Goal: Task Accomplishment & Management: Manage account settings

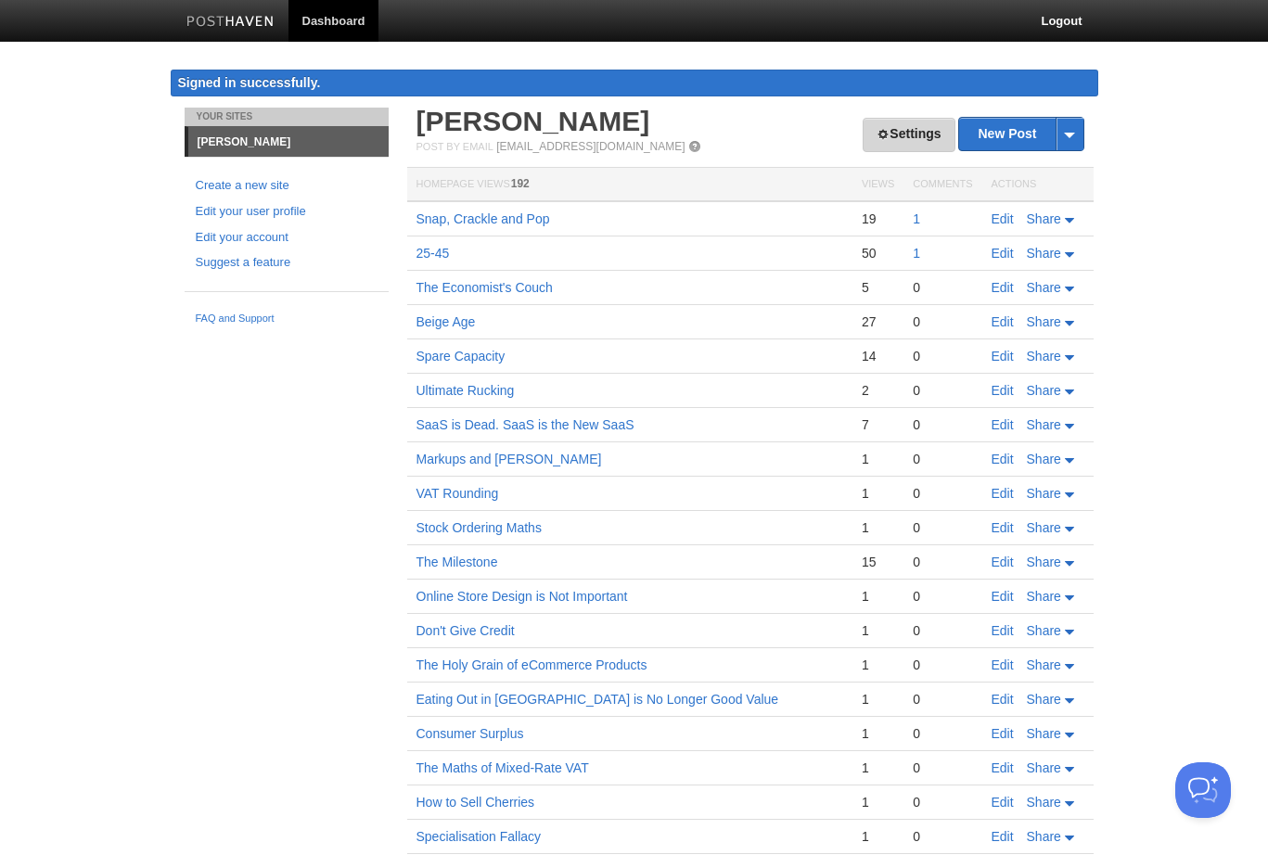
click at [951, 134] on link "Settings" at bounding box center [909, 135] width 92 height 34
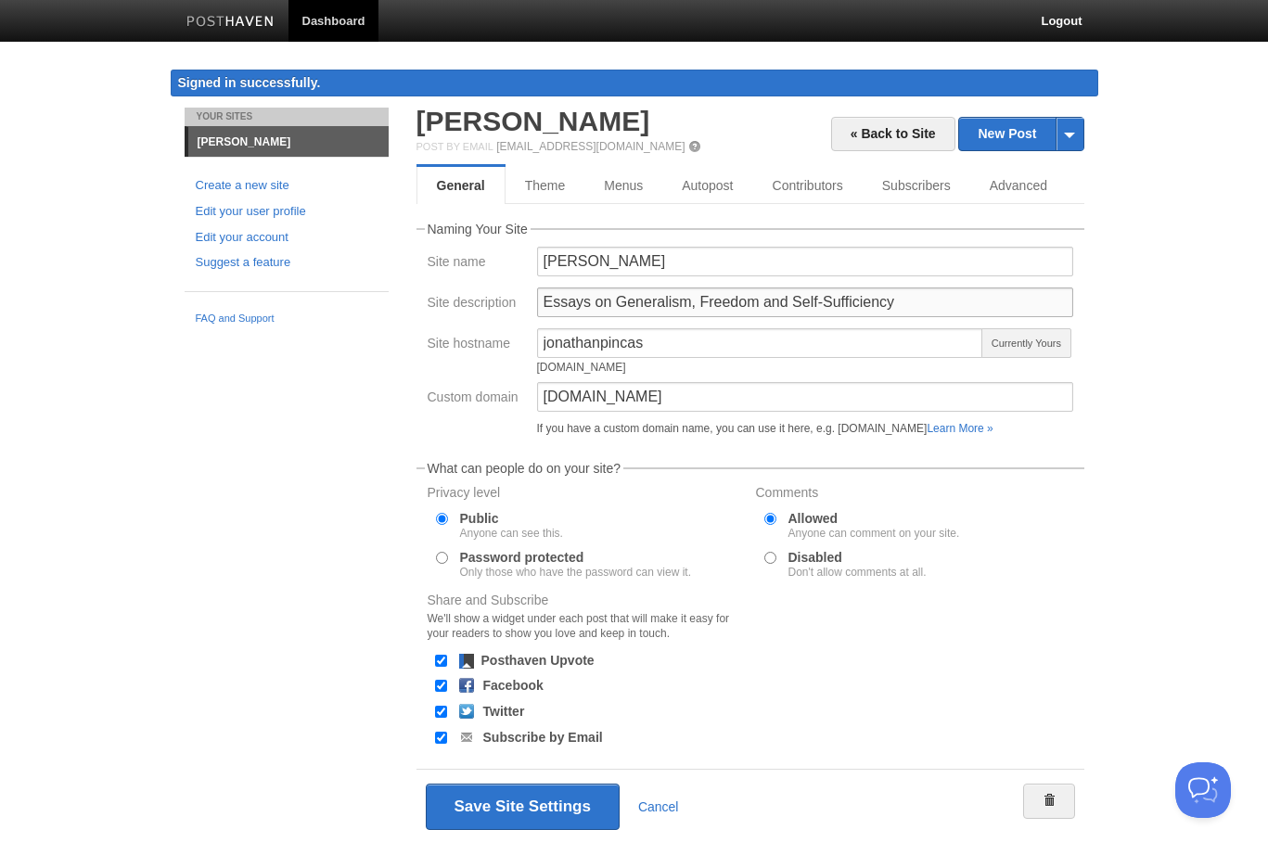
drag, startPoint x: 612, startPoint y: 302, endPoint x: 780, endPoint y: 300, distance: 167.9
click at [780, 300] on input "Essays on Generalism, Freedom and Self-Sufficiency" at bounding box center [805, 303] width 536 height 30
click at [864, 313] on input "Essays on Self-Sufficiency" at bounding box center [805, 303] width 536 height 30
paste input "Generalism, Freedom and"
click at [710, 301] on input "Essays on Self-SufficiencyGeneralism, Freedom and" at bounding box center [805, 303] width 536 height 30
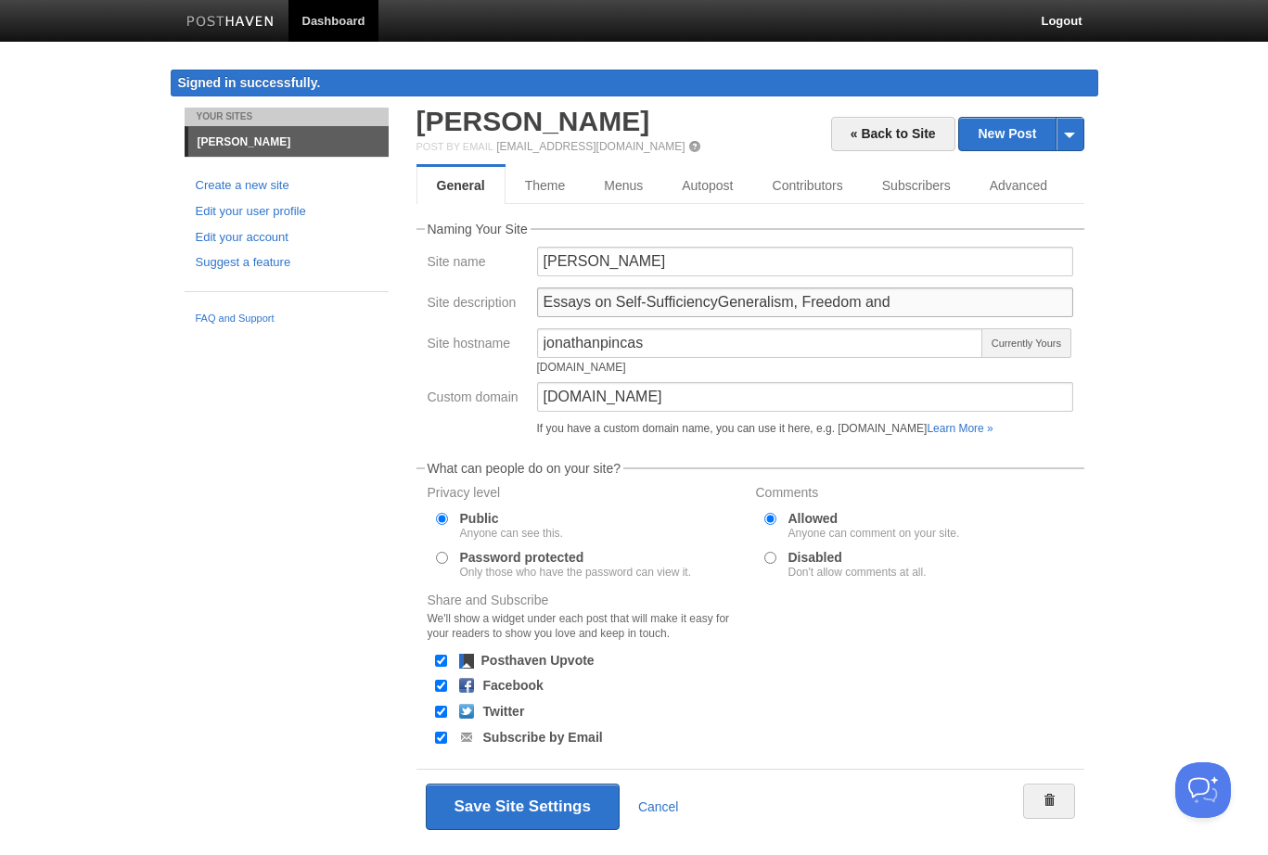
click at [612, 304] on input "Essays on Self-SufficiencyGeneralism, Freedom and" at bounding box center [805, 303] width 536 height 30
drag, startPoint x: 801, startPoint y: 304, endPoint x: 881, endPoint y: 307, distance: 79.8
click at [881, 307] on input "Essays on Competence, Self-SufficiencyGeneralism, Freedom and" at bounding box center [805, 303] width 536 height 30
click at [940, 304] on input "Essays on Competence, Self-Sufficiency and Freedom and" at bounding box center [805, 303] width 536 height 30
type input "Essays on Competence, Self-Sufficiency and Freedom"
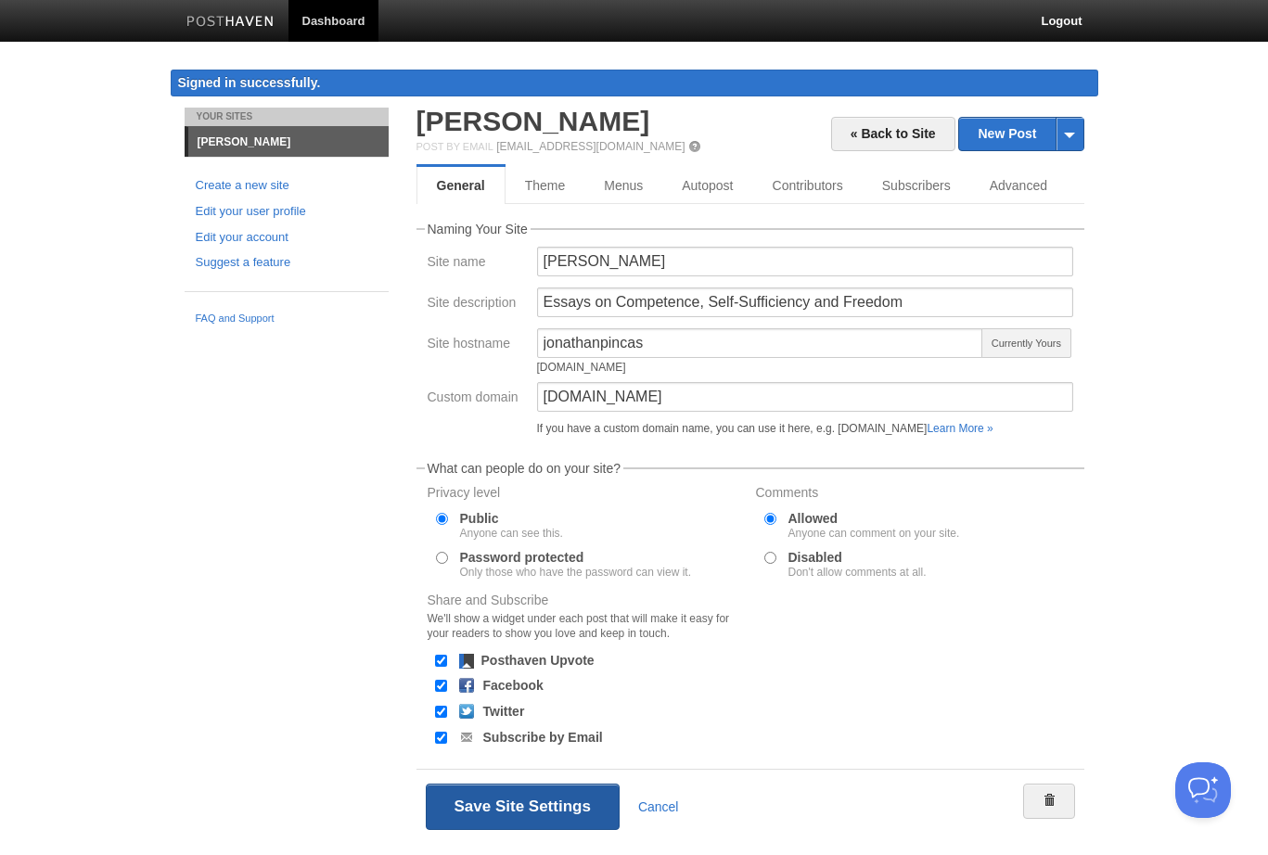
click at [544, 815] on button "Save Site Settings" at bounding box center [523, 807] width 194 height 46
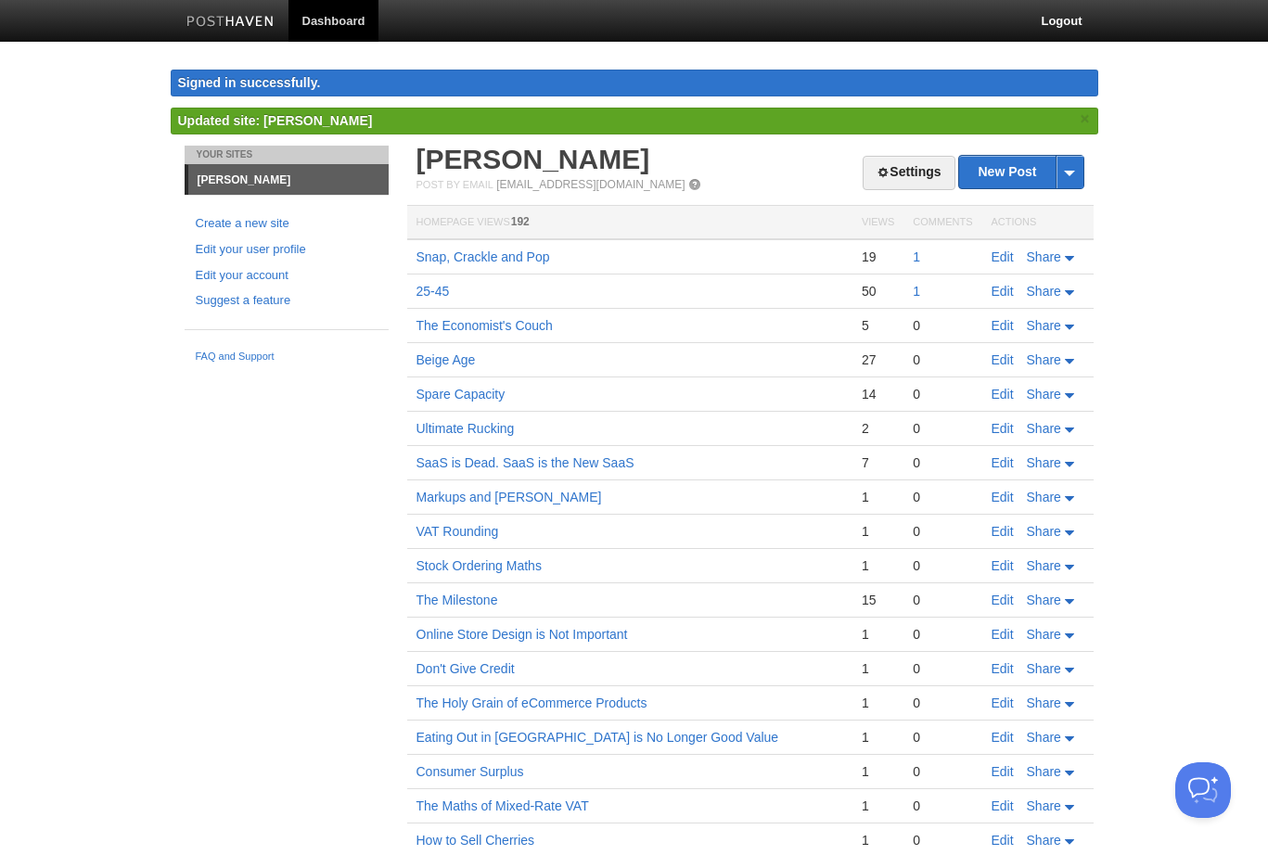
click at [252, 181] on link "[PERSON_NAME]" at bounding box center [288, 180] width 200 height 30
click at [599, 190] on link "[EMAIL_ADDRESS][DOMAIN_NAME]" at bounding box center [590, 184] width 188 height 13
